Goal: Task Accomplishment & Management: Complete application form

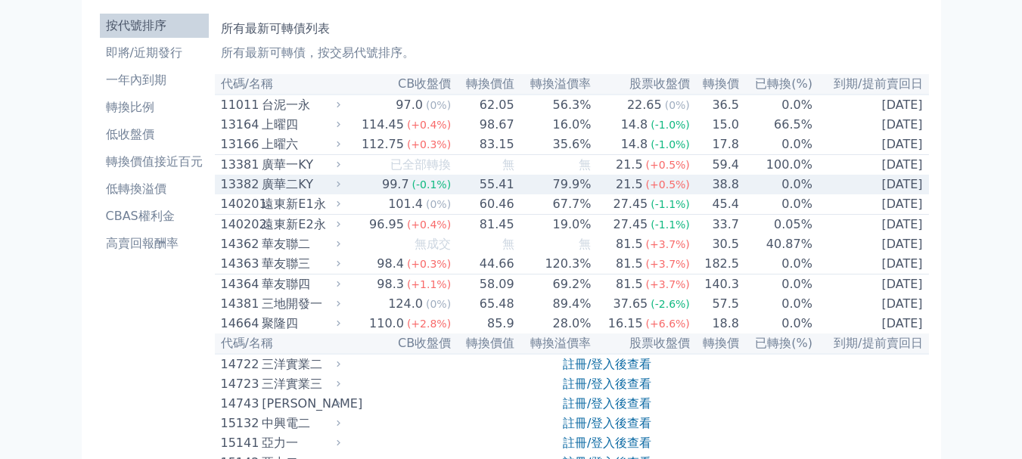
scroll to position [76, 0]
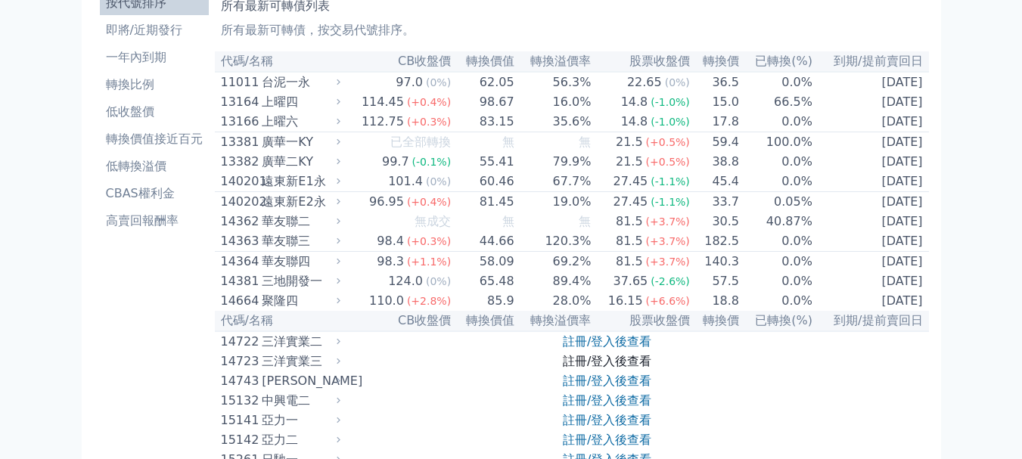
click at [607, 369] on link "註冊/登入後查看" at bounding box center [607, 361] width 89 height 14
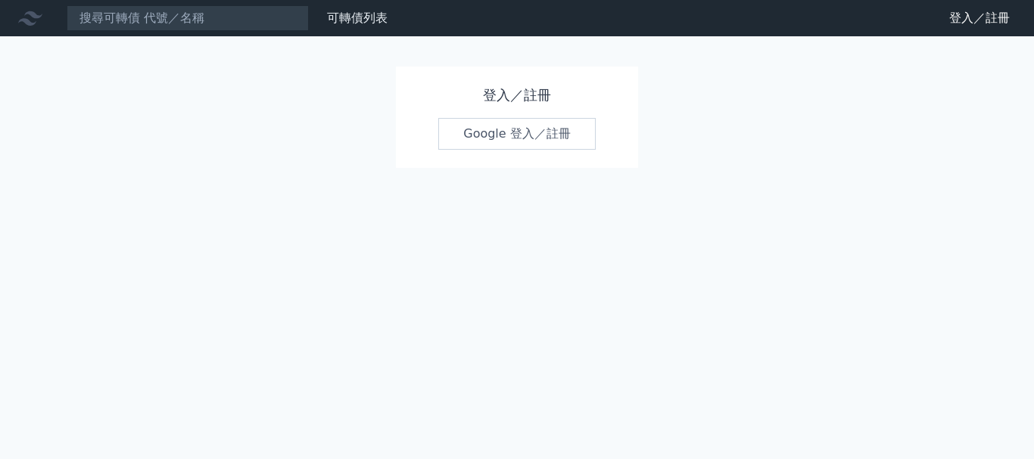
click at [519, 132] on link "Google 登入／註冊" at bounding box center [516, 134] width 157 height 32
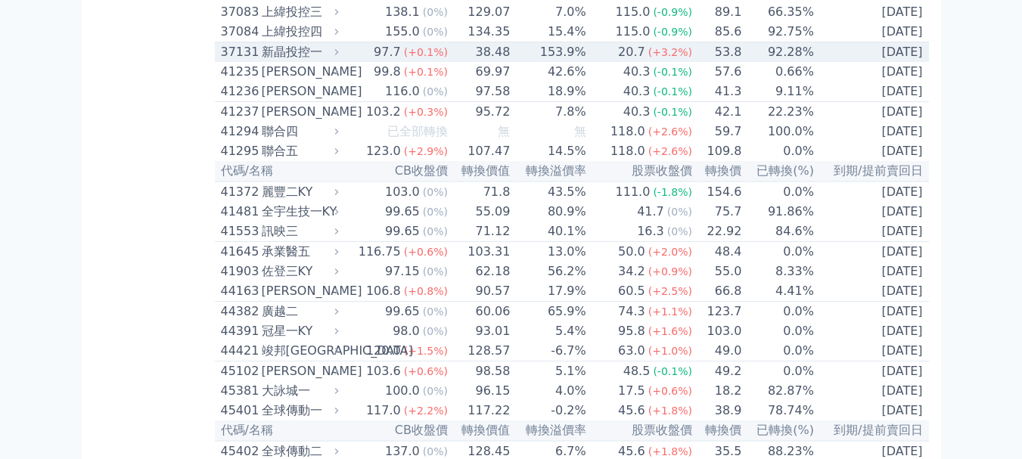
scroll to position [3935, 0]
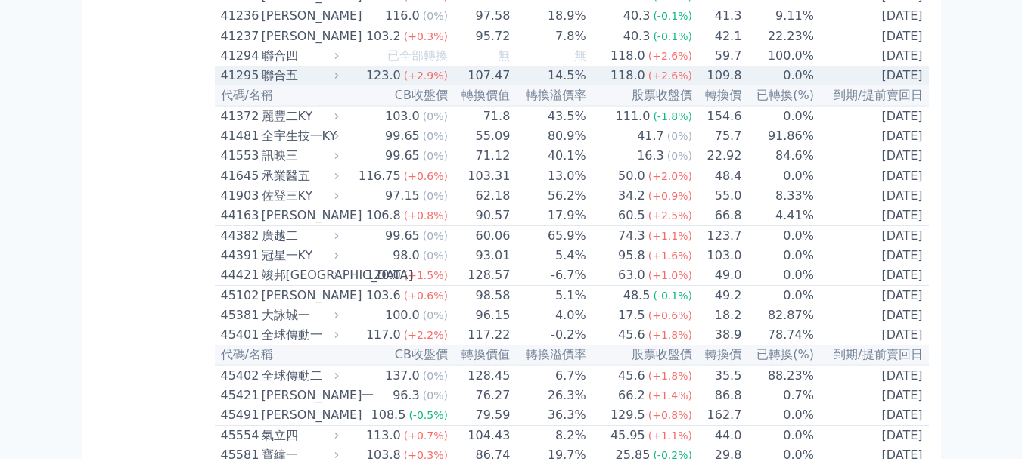
click at [313, 85] on div "聯合五" at bounding box center [299, 76] width 74 height 18
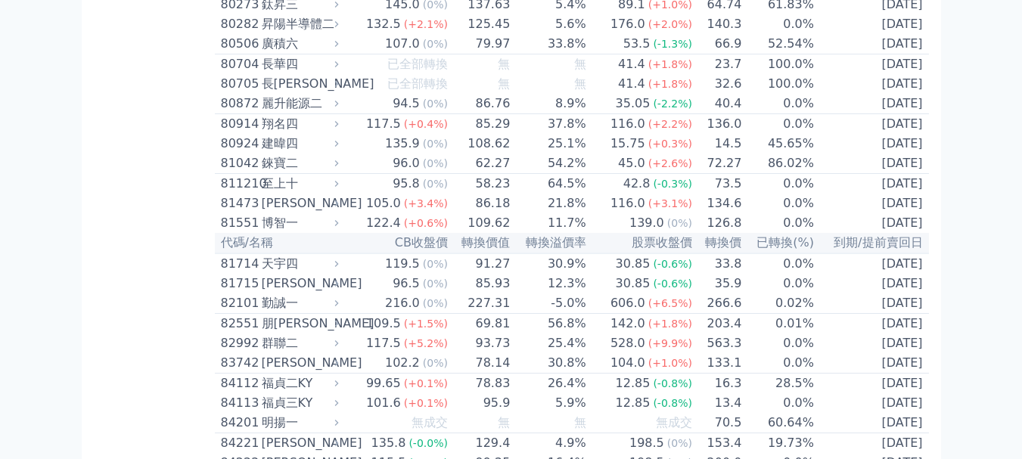
scroll to position [8249, 0]
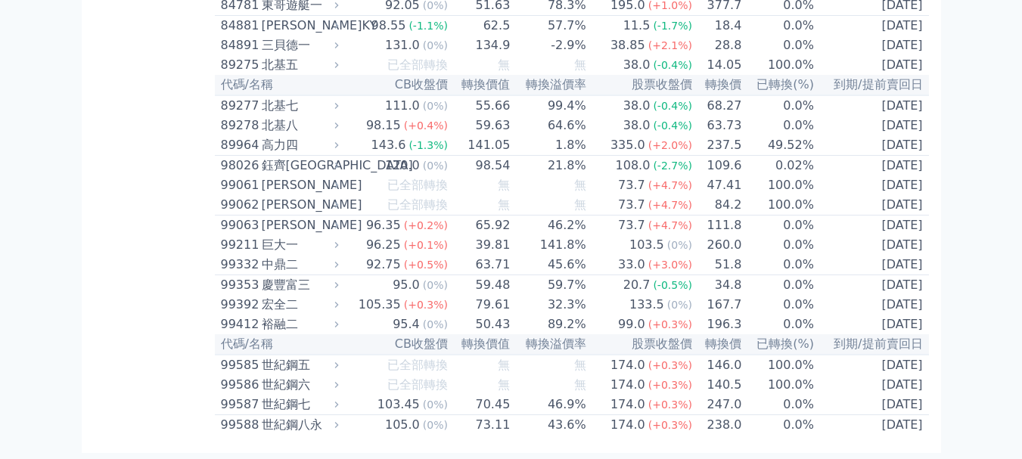
scroll to position [10000, 0]
